Goal: Task Accomplishment & Management: Manage account settings

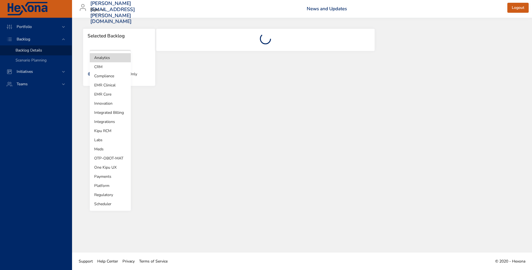
click at [122, 60] on body "Portfolio Backlog Backlog Details Scenario Planning Initiatives Teams jeremy.de…" at bounding box center [266, 135] width 532 height 270
click at [109, 124] on li "Integrations" at bounding box center [110, 121] width 41 height 9
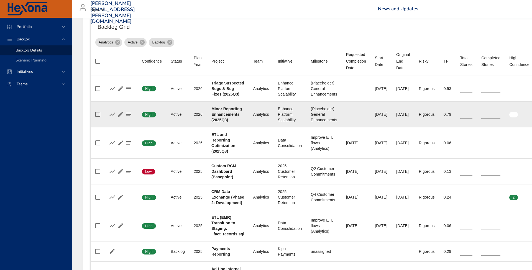
scroll to position [198, 0]
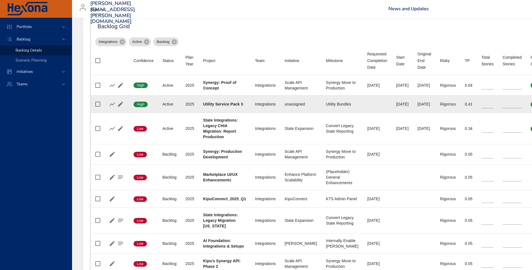
type input "*"
type input "**"
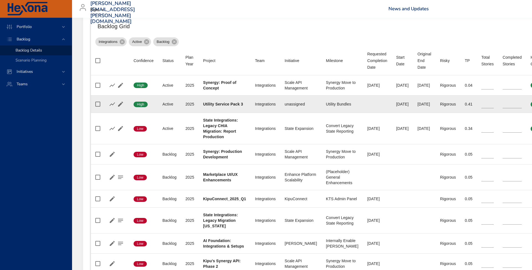
type input "**"
type input "*"
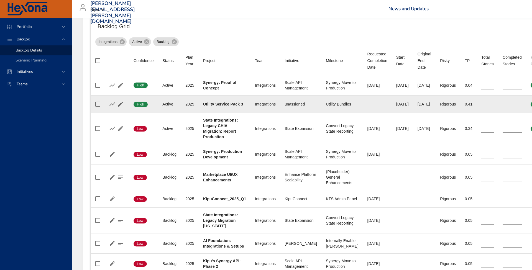
type input "*"
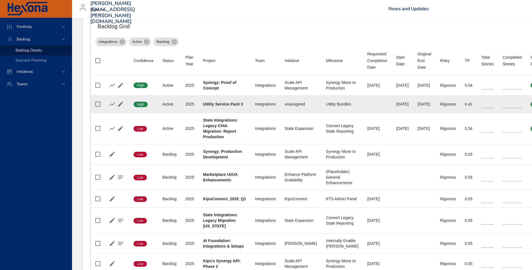
type input "*"
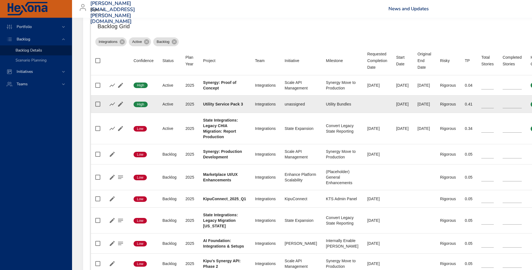
type input "*"
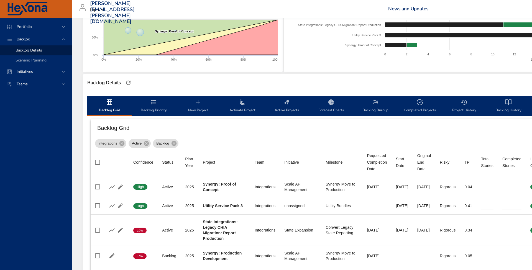
scroll to position [95, 0]
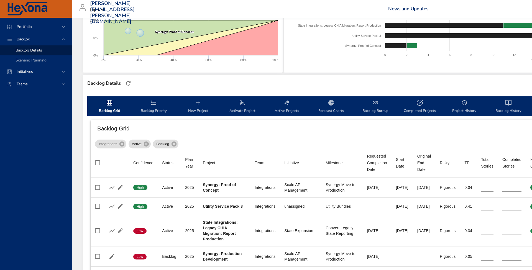
click at [199, 106] on icon "backlog-tab" at bounding box center [198, 102] width 7 height 7
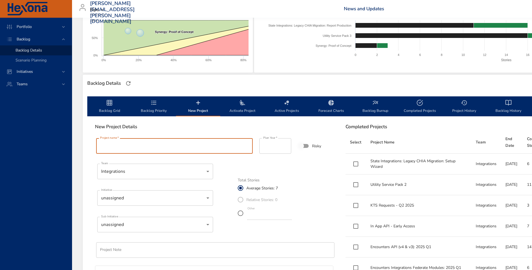
click at [203, 147] on input "Project name   *" at bounding box center [174, 146] width 157 height 16
click at [188, 149] on input "Project name   *" at bounding box center [174, 146] width 157 height 16
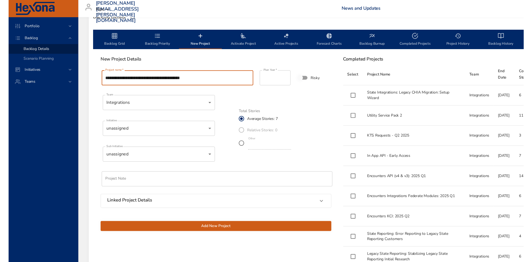
scroll to position [164, 0]
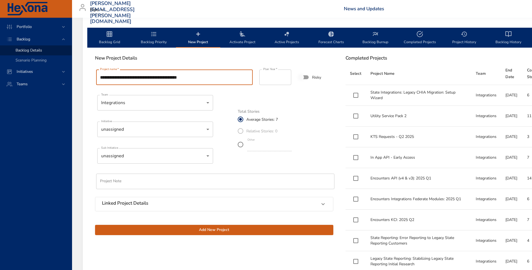
type input "**********"
click at [440, 6] on div "jeremy.dean@kipuhealth.com Kipu News and Updates Logout" at bounding box center [339, 9] width 529 height 18
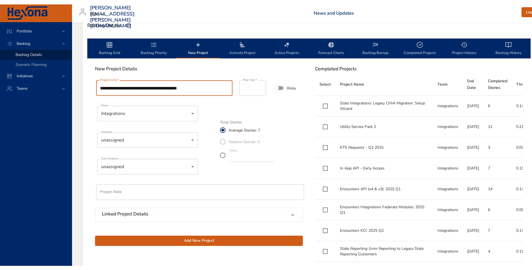
scroll to position [144, 0]
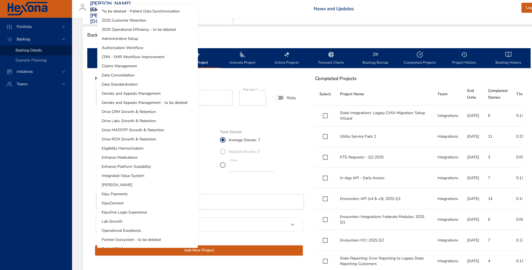
scroll to position [0, 0]
click at [261, 29] on div at bounding box center [266, 135] width 532 height 270
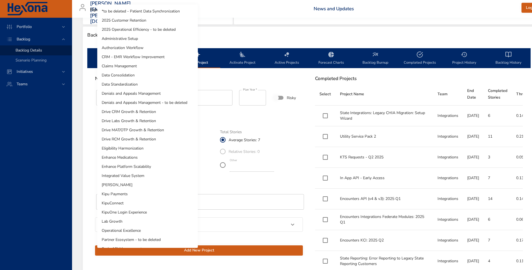
scroll to position [53, 0]
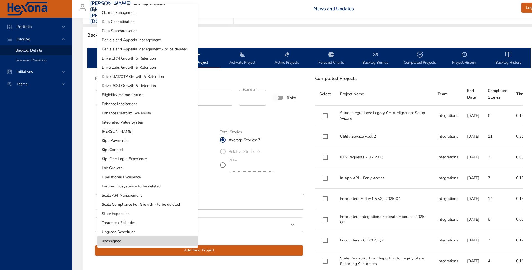
click at [148, 194] on li "Scale API Management" at bounding box center [147, 195] width 101 height 9
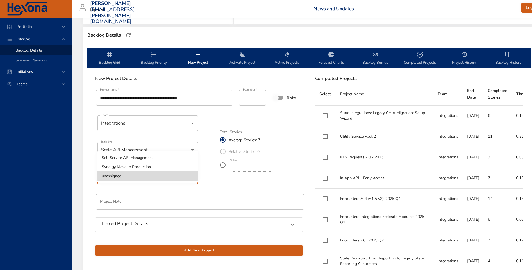
click at [138, 159] on li "Self Service API Management" at bounding box center [147, 157] width 101 height 9
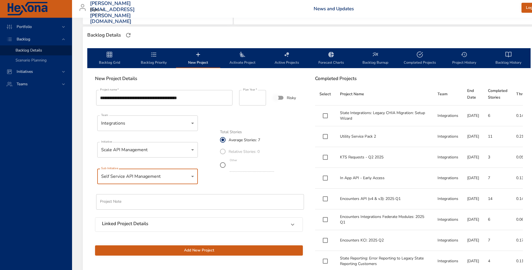
click at [211, 184] on div "**********" at bounding box center [199, 172] width 215 height 173
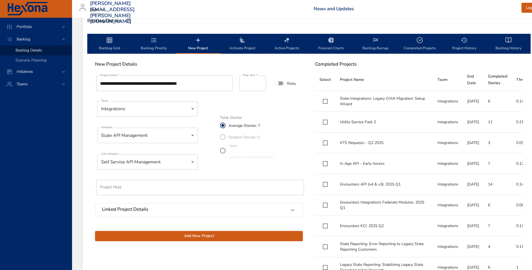
scroll to position [159, 0]
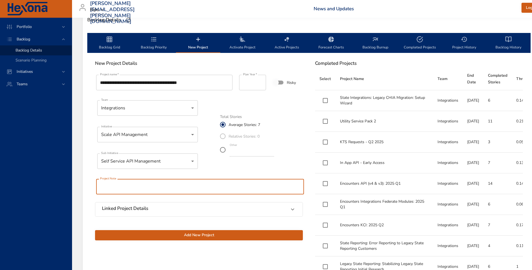
click at [170, 183] on input "text" at bounding box center [200, 187] width 208 height 16
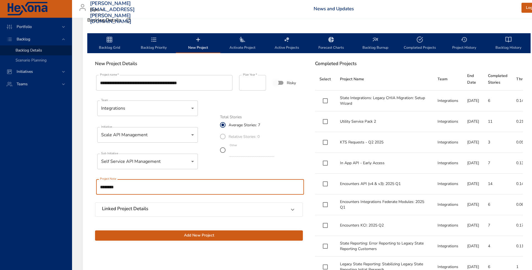
type input "********"
click at [207, 234] on span "Add New Project" at bounding box center [198, 235] width 199 height 7
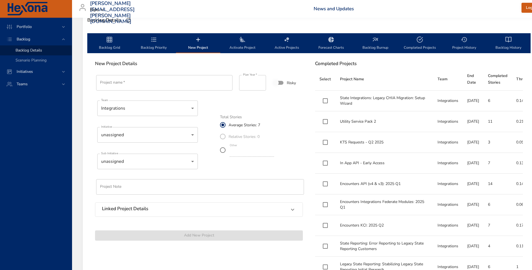
click at [108, 42] on icon "backlog-tab" at bounding box center [109, 39] width 7 height 7
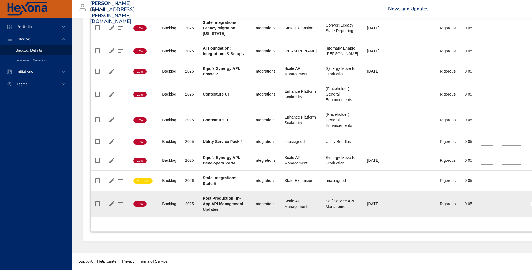
scroll to position [392, 0]
click at [114, 204] on icon "button" at bounding box center [112, 204] width 7 height 7
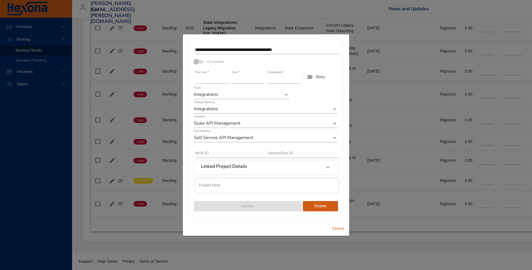
click at [335, 229] on span "Cancel" at bounding box center [337, 228] width 13 height 7
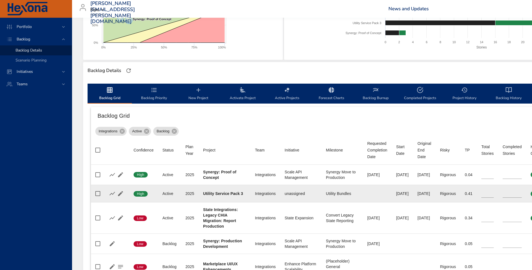
scroll to position [108, 0]
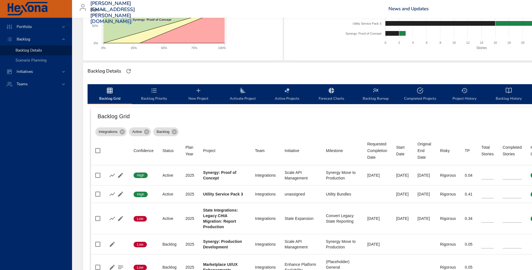
click at [244, 93] on icon "backlog-tab" at bounding box center [242, 90] width 7 height 7
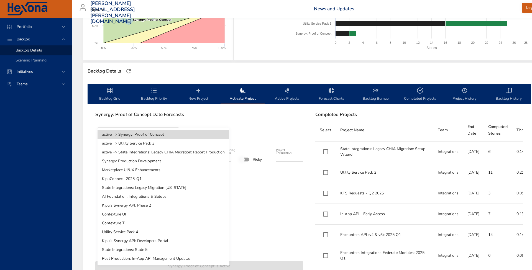
click at [171, 135] on body "Portfolio Backlog Backlog Details Scenario Planning Initiatives Teams jeremy.de…" at bounding box center [266, 27] width 532 height 270
click at [170, 259] on li "Post Production: In-App API Management Updates" at bounding box center [164, 258] width 132 height 9
type input "*"
type input "****"
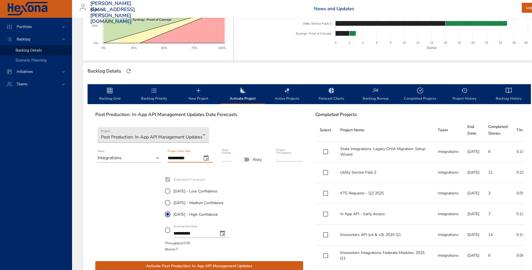
click at [185, 159] on input "**********" at bounding box center [183, 158] width 30 height 9
click at [206, 158] on icon "change date" at bounding box center [206, 158] width 7 height 7
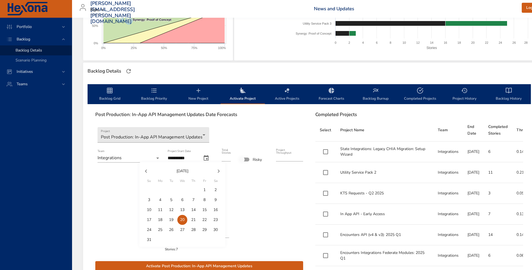
click at [142, 172] on button "button" at bounding box center [145, 171] width 13 height 13
click at [193, 201] on p "10" at bounding box center [193, 200] width 4 height 6
type input "**********"
click at [228, 159] on input "*" at bounding box center [226, 157] width 9 height 9
type input "*"
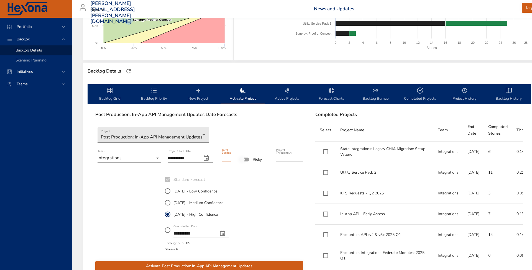
click at [228, 159] on input "*" at bounding box center [226, 157] width 9 height 9
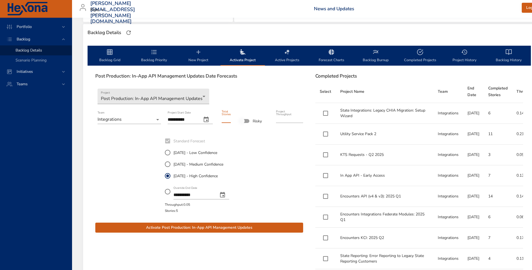
scroll to position [148, 0]
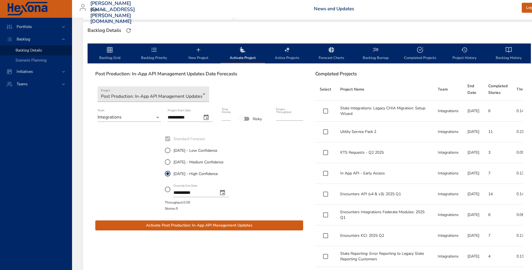
click at [165, 225] on span "Activate Post Production: In-App API Management Updates" at bounding box center [199, 225] width 199 height 7
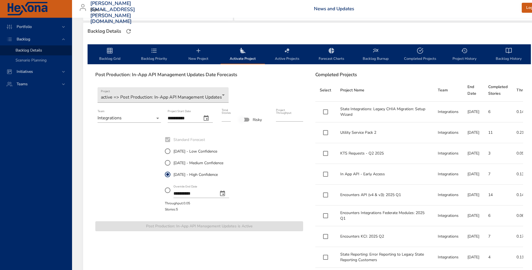
click at [108, 53] on icon "backlog-tab" at bounding box center [109, 50] width 7 height 7
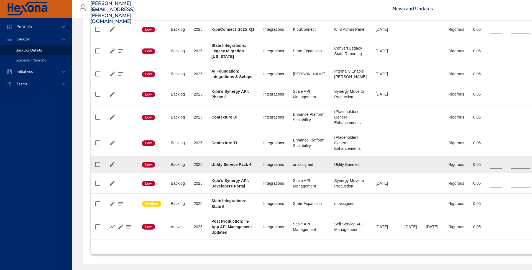
scroll to position [367, 0]
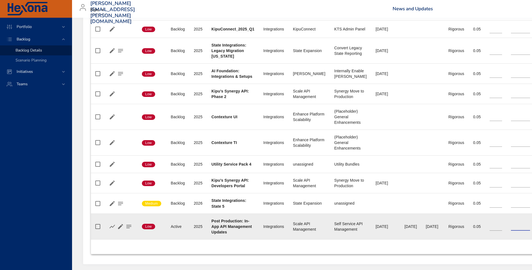
drag, startPoint x: 516, startPoint y: 228, endPoint x: 502, endPoint y: 227, distance: 13.3
click at [502, 227] on tr "Confidence Low Status Active Plan Year 2025 Project Post Production: In-App API…" at bounding box center [388, 227] width 594 height 26
type input "*"
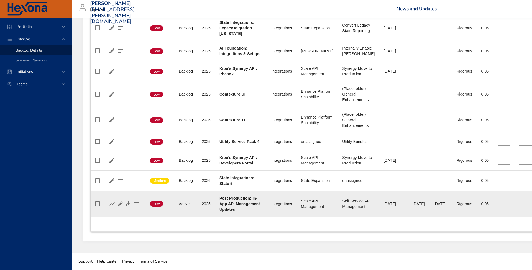
scroll to position [392, 0]
click at [121, 205] on icon "button" at bounding box center [120, 203] width 5 height 5
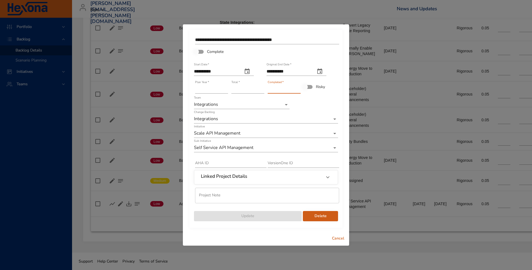
click at [265, 89] on div "**********" at bounding box center [265, 128] width 145 height 188
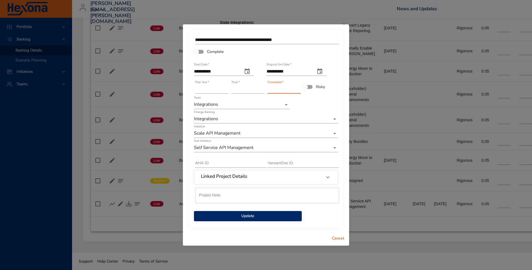
type input "*"
click at [251, 219] on span "Update" at bounding box center [247, 216] width 99 height 7
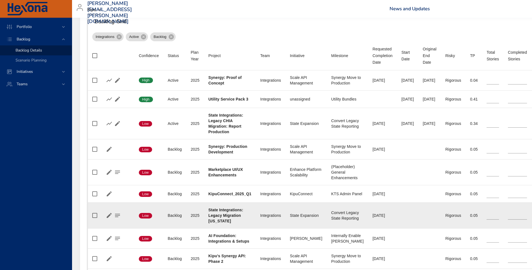
scroll to position [202, 3]
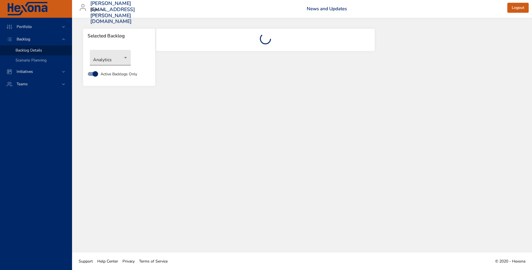
click at [127, 60] on body "Portfolio Backlog Backlog Details Scenario Planning Initiatives Teams [PERSON_N…" at bounding box center [266, 135] width 532 height 270
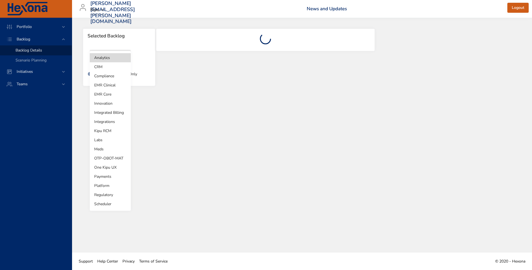
click at [106, 119] on li "Integrations" at bounding box center [110, 121] width 41 height 9
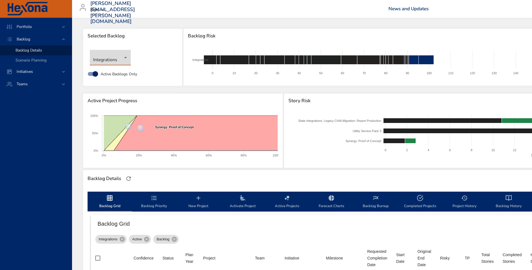
type input "*"
type input "**"
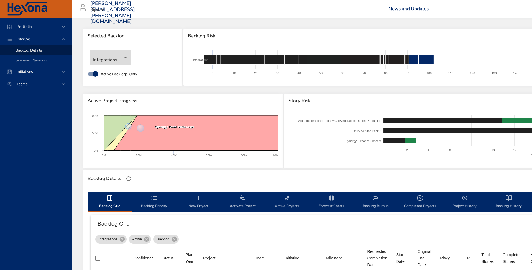
type input "**"
type input "*"
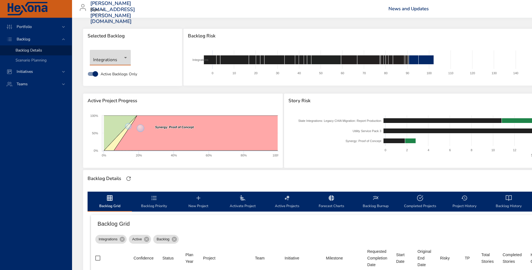
type input "*"
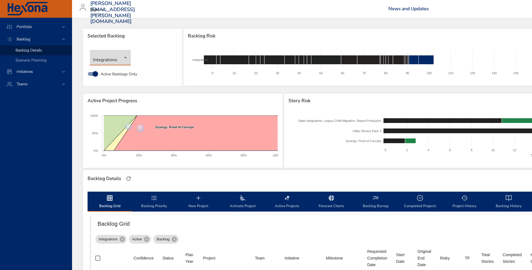
type input "*"
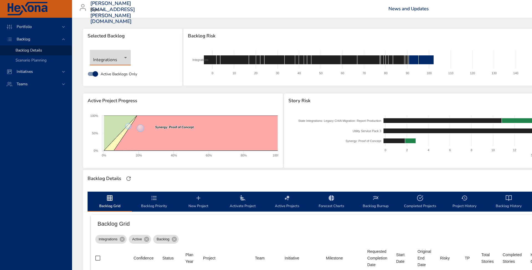
type input "*"
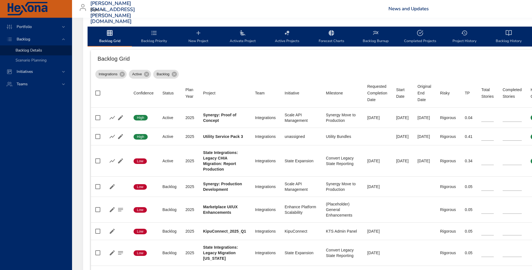
scroll to position [168, 0]
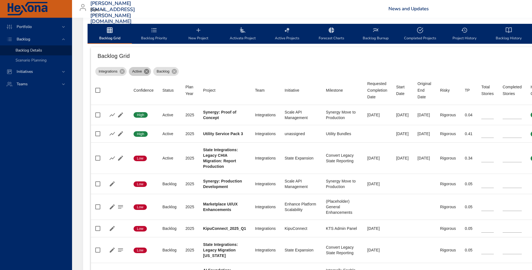
click at [148, 71] on icon at bounding box center [146, 71] width 5 height 5
type input "*"
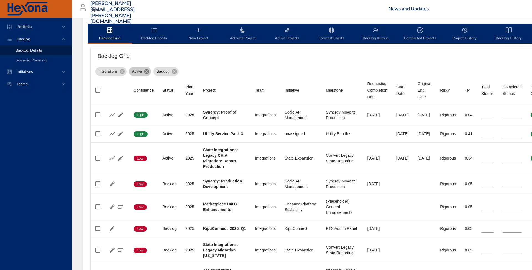
type input "*"
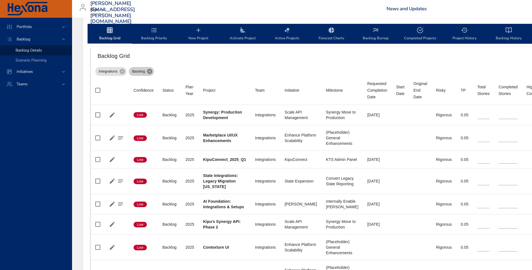
click at [150, 71] on icon at bounding box center [150, 71] width 6 height 6
type input "*"
type input "**"
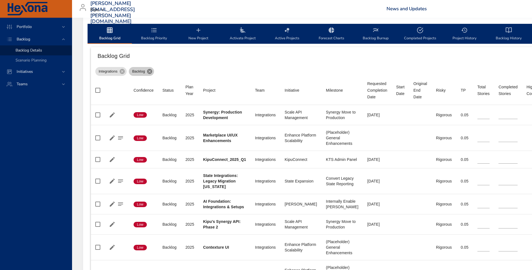
type input "*"
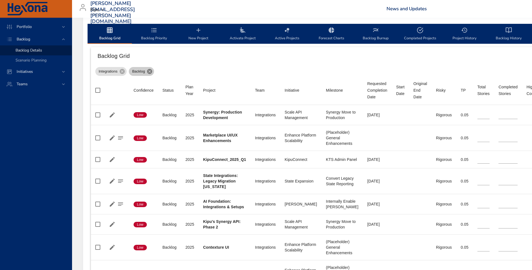
type input "*"
type input "**"
type input "*"
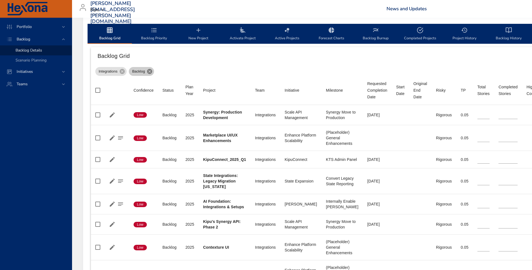
type input "*"
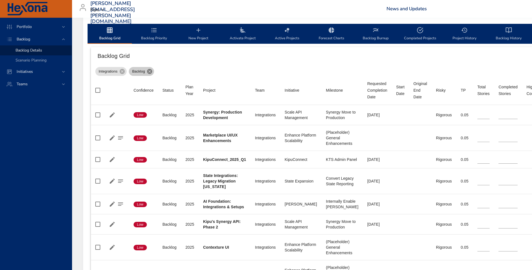
type input "*"
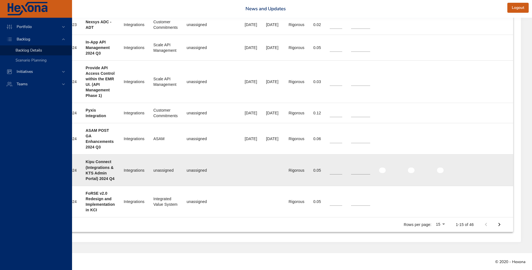
scroll to position [481, 136]
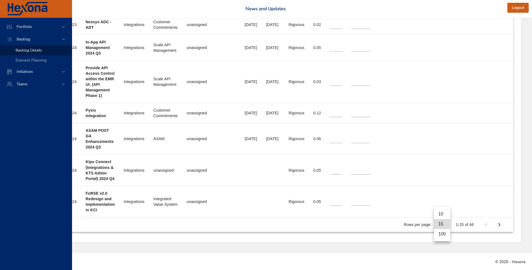
click at [438, 235] on li "100" at bounding box center [442, 234] width 16 height 10
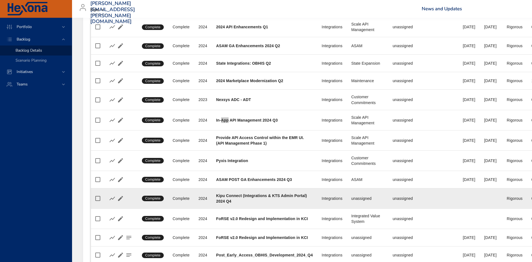
scroll to position [731, 0]
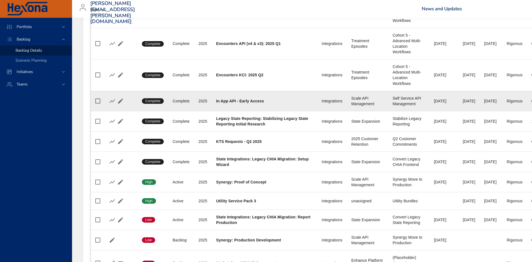
click at [249, 103] on b "In App API - Early Access" at bounding box center [240, 101] width 48 height 4
click at [121, 104] on icon "button" at bounding box center [120, 101] width 7 height 7
